Goal: Navigation & Orientation: Find specific page/section

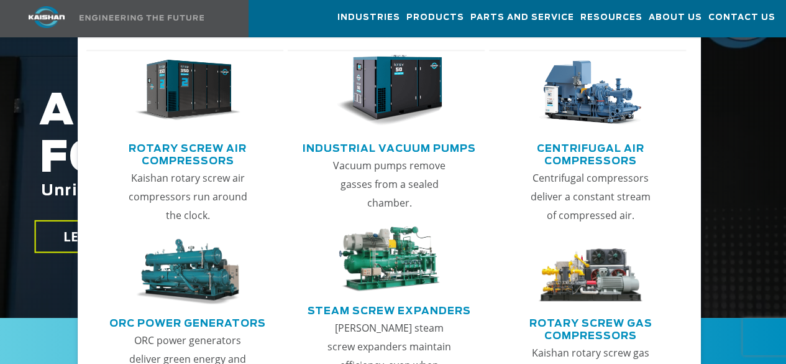
scroll to position [224, 0]
click at [200, 160] on link "Rotary Screw Air Compressors" at bounding box center [188, 152] width 191 height 31
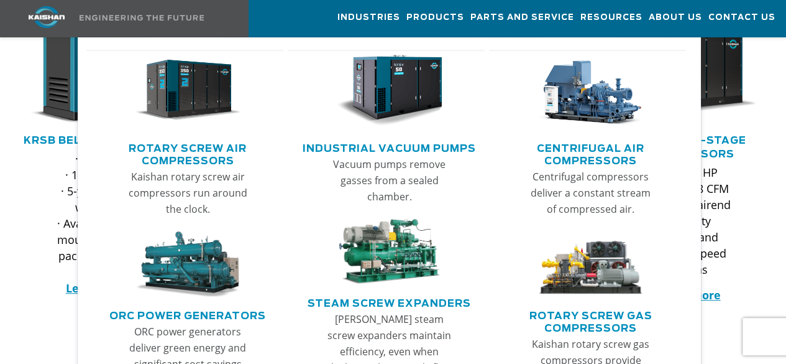
scroll to position [273, 0]
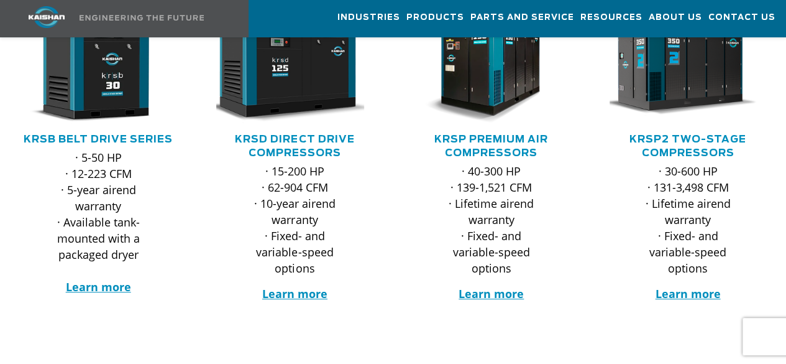
click at [47, 11] on img at bounding box center [46, 17] width 93 height 22
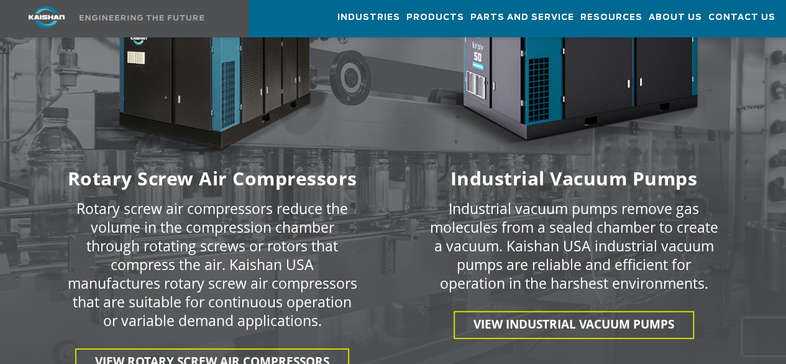
scroll to position [1839, 0]
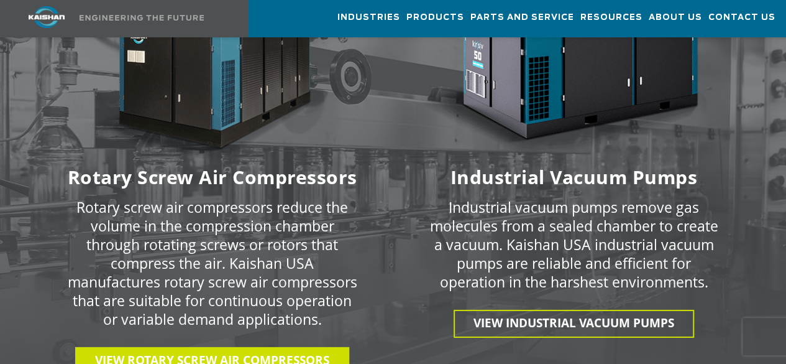
click at [205, 352] on span "View Rotary Screw Air Compressors" at bounding box center [212, 360] width 234 height 16
